Goal: Task Accomplishment & Management: Use online tool/utility

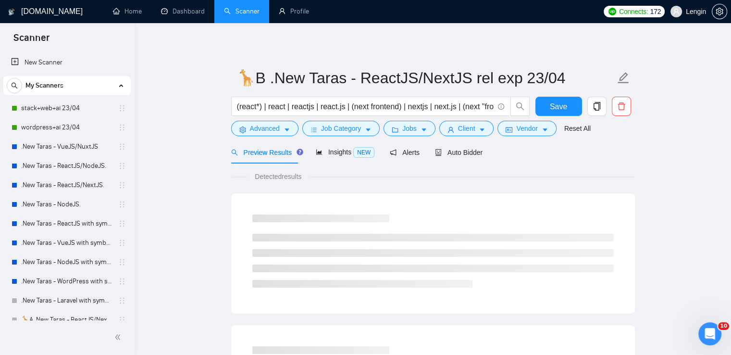
scroll to position [179, 0]
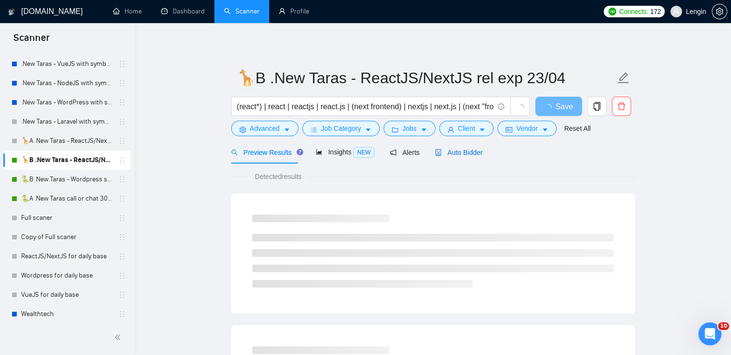
click at [469, 148] on span "Auto Bidder" at bounding box center [459, 152] width 48 height 8
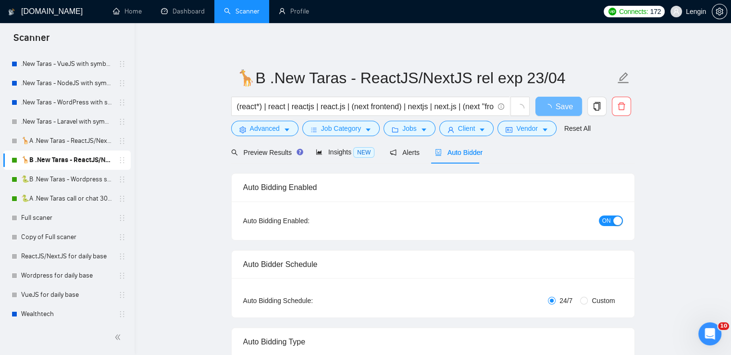
radio input "false"
radio input "true"
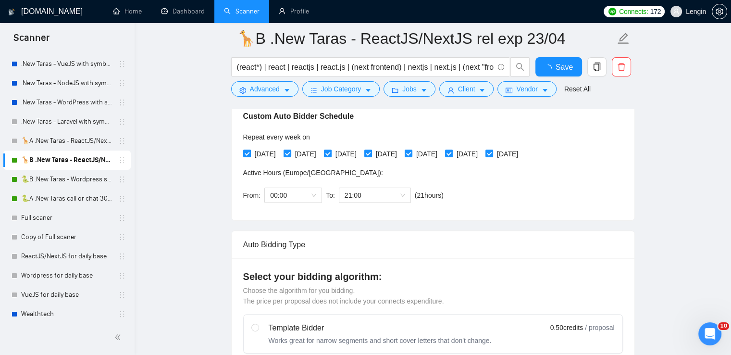
scroll to position [242, 0]
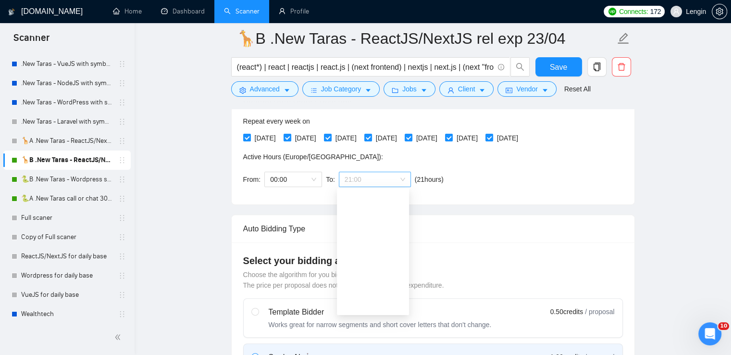
click at [404, 177] on div "21:00" at bounding box center [375, 179] width 72 height 15
click at [363, 279] on div "10:00" at bounding box center [373, 283] width 61 height 11
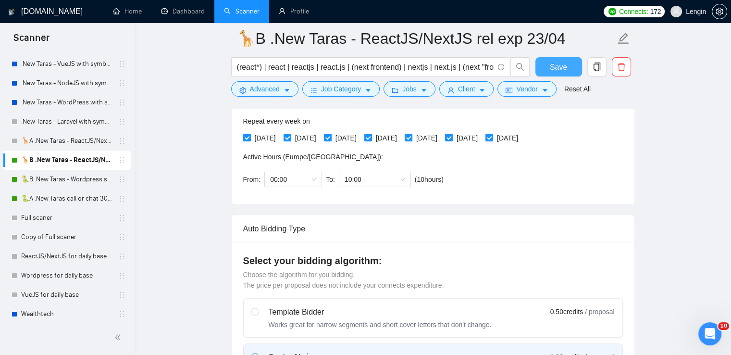
click at [555, 61] on span "Save" at bounding box center [558, 67] width 17 height 12
click at [50, 191] on link "🐍A .New Taras call or chat 30%view 0 reply 23/04" at bounding box center [66, 198] width 91 height 19
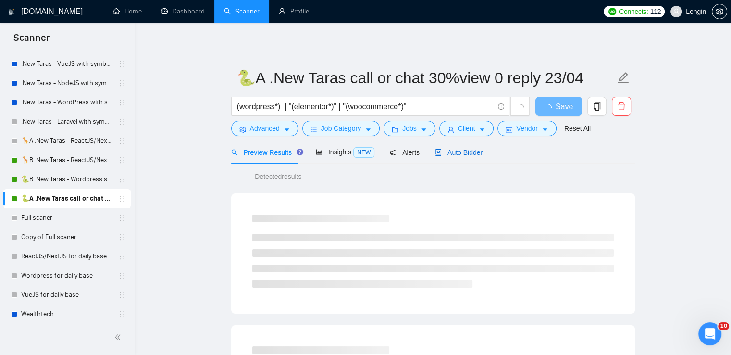
click at [461, 155] on span "Auto Bidder" at bounding box center [459, 152] width 48 height 8
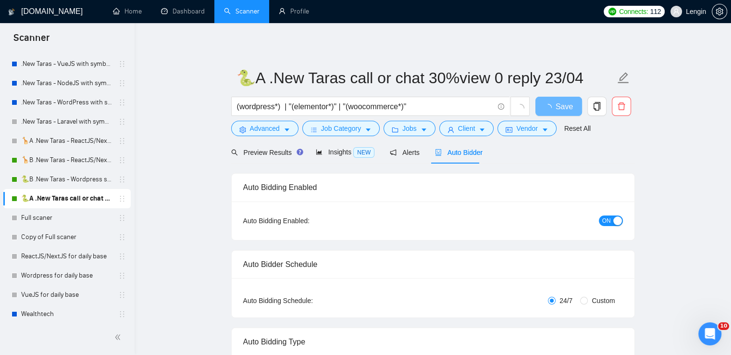
radio input "false"
radio input "true"
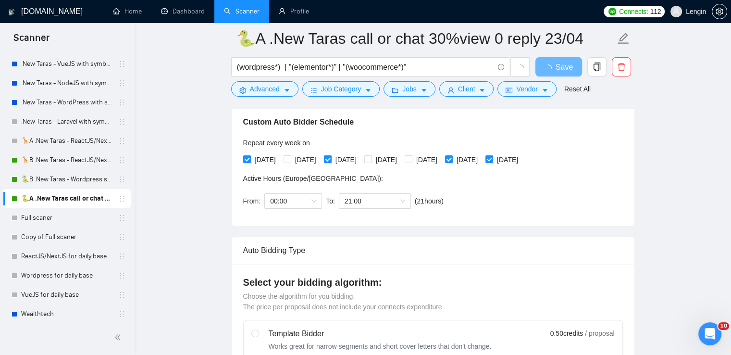
scroll to position [222, 0]
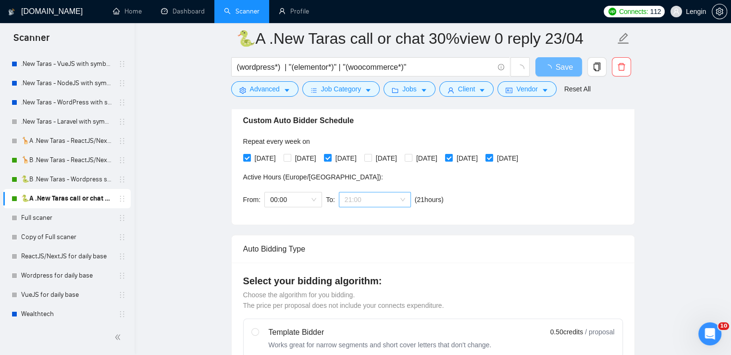
click at [392, 198] on span "21:00" at bounding box center [375, 199] width 61 height 14
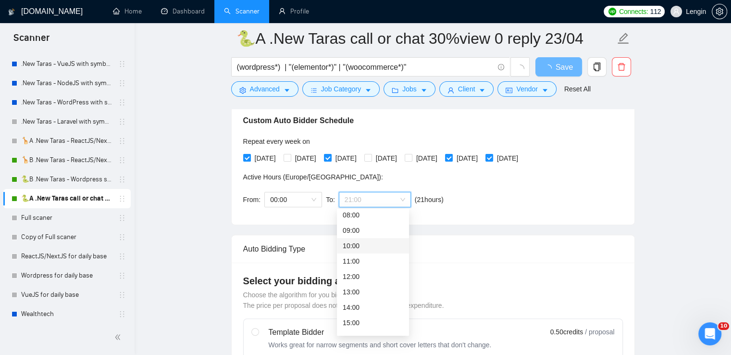
click at [356, 247] on div "10:00" at bounding box center [373, 245] width 61 height 11
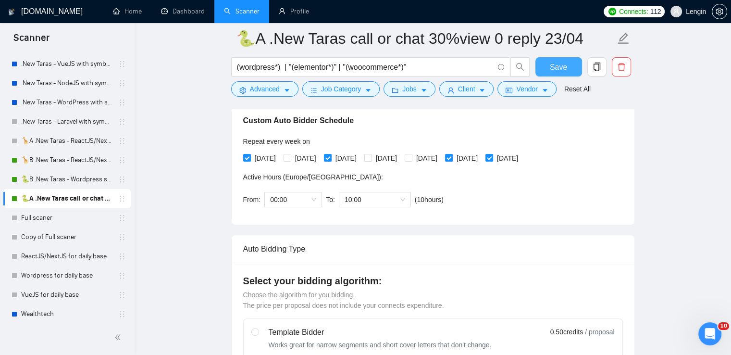
click at [559, 72] on span "Save" at bounding box center [558, 67] width 17 height 12
